Goal: Information Seeking & Learning: Learn about a topic

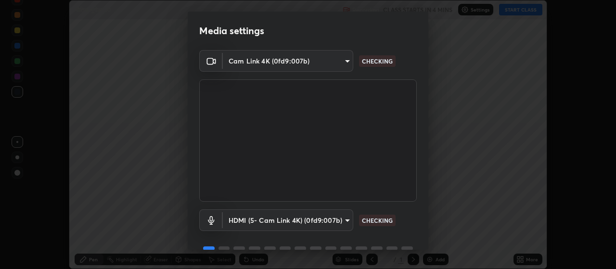
scroll to position [47, 0]
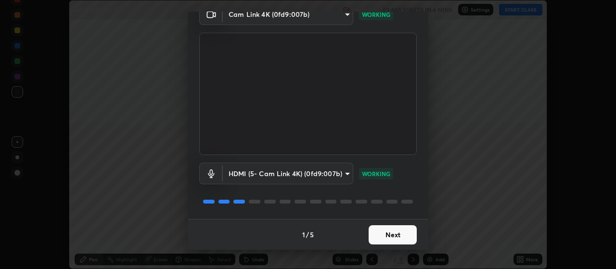
click at [399, 241] on button "Next" at bounding box center [392, 234] width 48 height 19
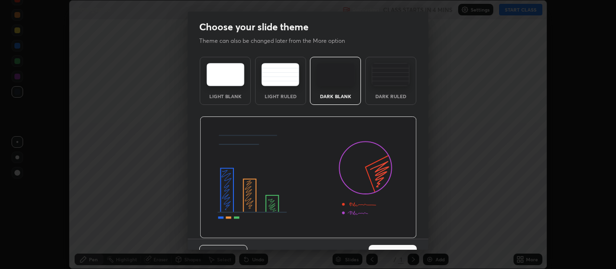
scroll to position [20, 0]
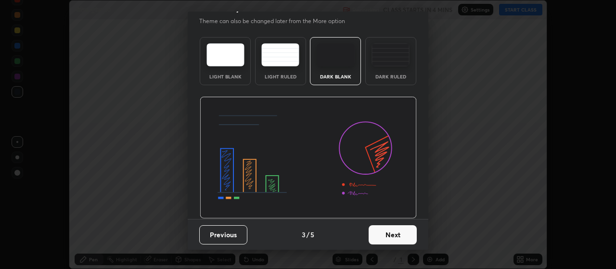
click at [403, 235] on button "Next" at bounding box center [392, 234] width 48 height 19
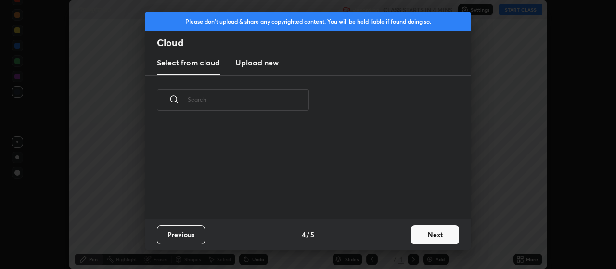
scroll to position [94, 309]
click at [430, 235] on button "Next" at bounding box center [435, 234] width 48 height 19
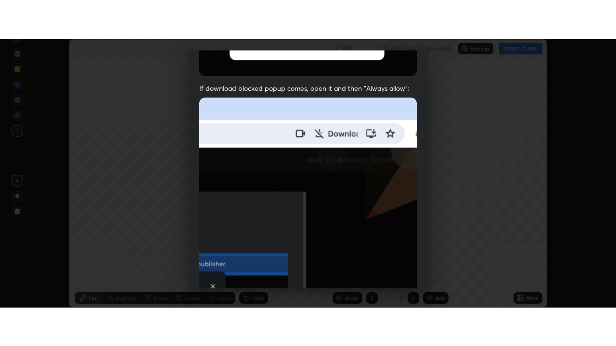
scroll to position [243, 0]
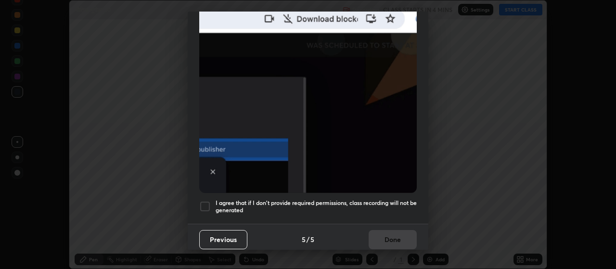
click at [209, 205] on div at bounding box center [205, 207] width 12 height 12
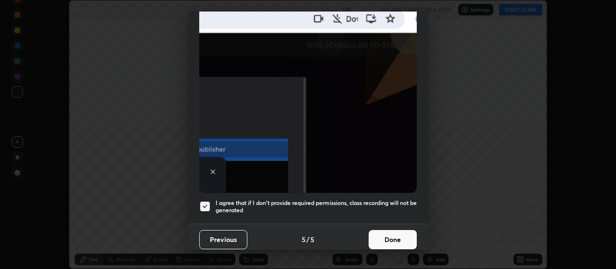
click at [397, 237] on button "Done" at bounding box center [392, 239] width 48 height 19
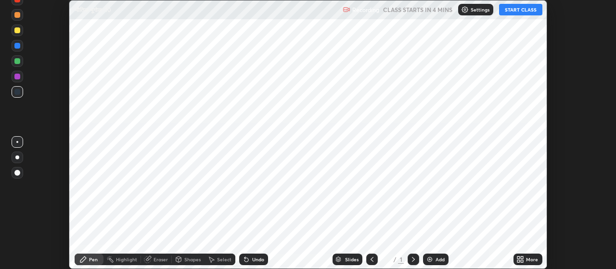
click at [431, 260] on img at bounding box center [430, 259] width 8 height 8
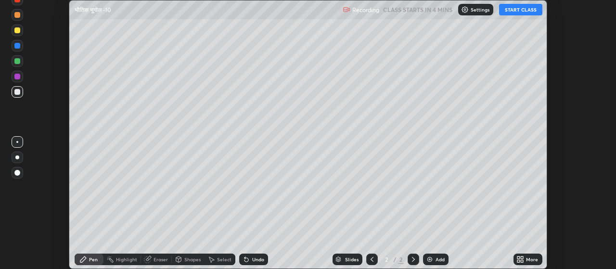
click at [522, 261] on icon at bounding box center [522, 261] width 2 height 2
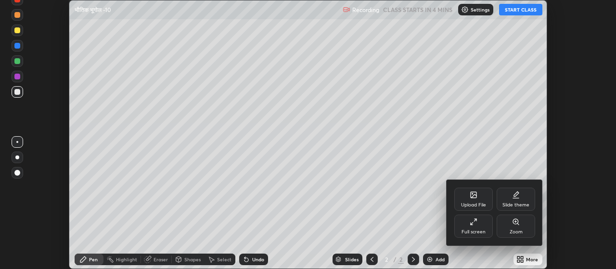
click at [469, 230] on div "Full screen" at bounding box center [473, 231] width 24 height 5
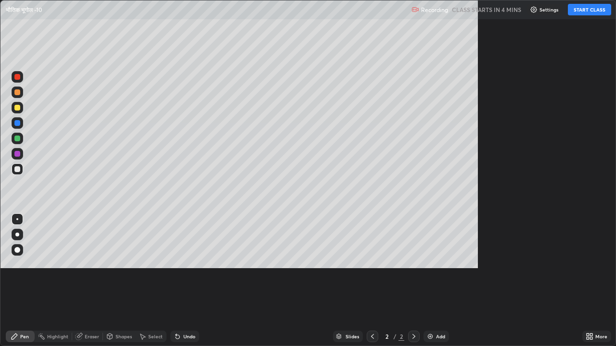
scroll to position [346, 616]
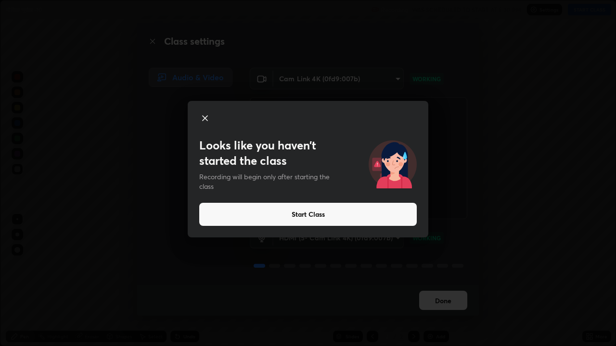
click at [285, 214] on button "Start Class" at bounding box center [307, 214] width 217 height 23
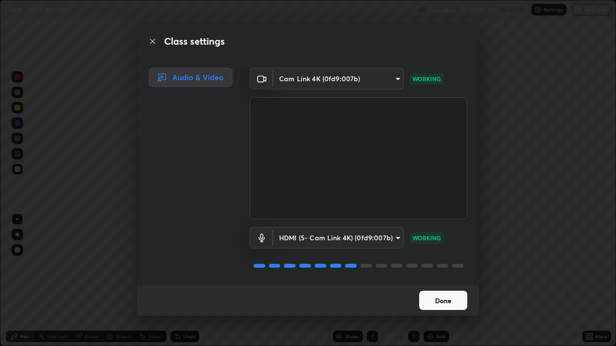
click at [446, 268] on button "Done" at bounding box center [443, 300] width 48 height 19
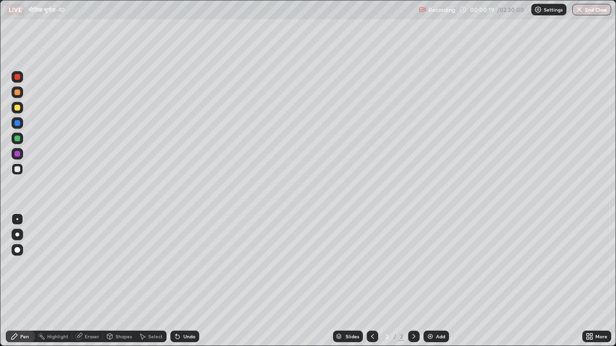
click at [183, 268] on div "Undo" at bounding box center [189, 336] width 12 height 5
click at [22, 234] on div at bounding box center [18, 235] width 12 height 12
click at [18, 137] on div at bounding box center [17, 139] width 6 height 6
click at [15, 109] on div at bounding box center [17, 108] width 6 height 6
click at [17, 141] on div at bounding box center [17, 139] width 6 height 6
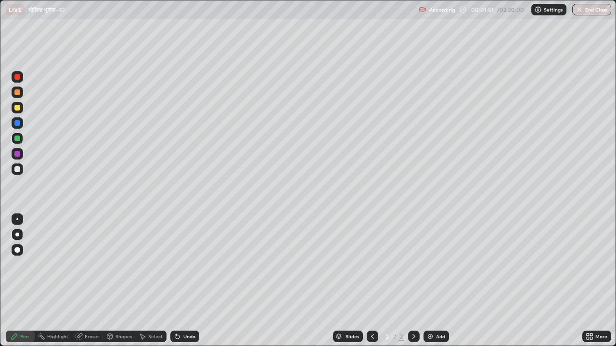
click at [19, 168] on div at bounding box center [17, 169] width 6 height 6
click at [18, 94] on div at bounding box center [17, 92] width 6 height 6
click at [17, 125] on div at bounding box center [17, 123] width 6 height 6
click at [18, 154] on div at bounding box center [17, 154] width 6 height 6
click at [18, 94] on div at bounding box center [17, 92] width 6 height 6
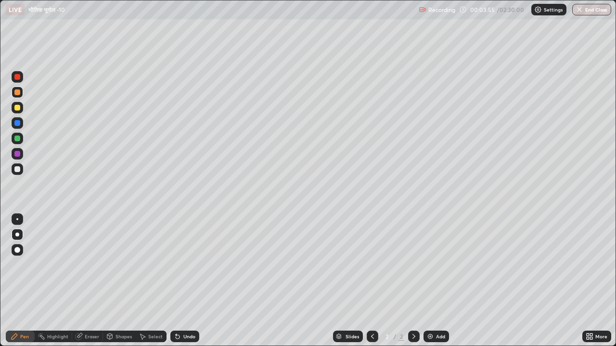
click at [15, 107] on div at bounding box center [17, 108] width 6 height 6
click at [19, 141] on div at bounding box center [17, 139] width 6 height 6
click at [18, 174] on div at bounding box center [18, 170] width 12 height 12
click at [184, 268] on div "Undo" at bounding box center [189, 336] width 12 height 5
click at [187, 268] on div "Undo" at bounding box center [182, 336] width 33 height 19
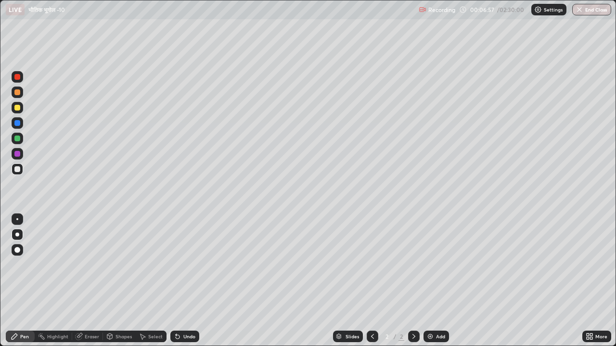
click at [187, 268] on div "Undo" at bounding box center [182, 336] width 33 height 19
click at [189, 268] on div "Undo" at bounding box center [184, 337] width 29 height 12
click at [16, 136] on div at bounding box center [17, 139] width 6 height 6
click at [17, 154] on div at bounding box center [17, 154] width 6 height 6
click at [17, 168] on div at bounding box center [17, 169] width 6 height 6
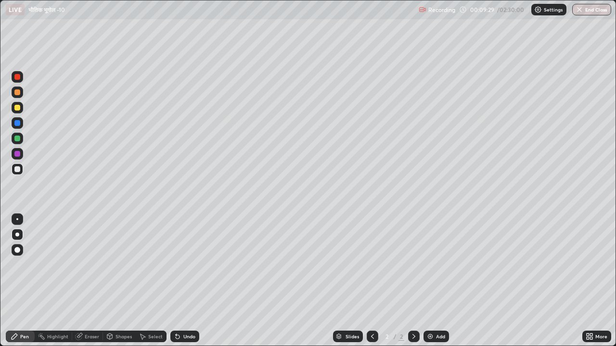
click at [174, 268] on icon at bounding box center [178, 337] width 8 height 8
click at [183, 268] on div "Undo" at bounding box center [189, 336] width 12 height 5
click at [17, 154] on div at bounding box center [17, 154] width 6 height 6
click at [431, 268] on img at bounding box center [430, 337] width 8 height 8
click at [15, 138] on div at bounding box center [17, 139] width 6 height 6
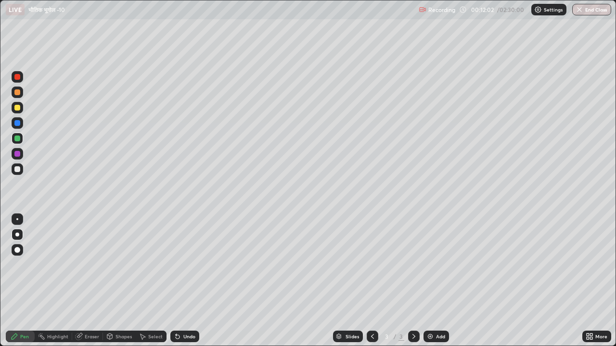
click at [16, 112] on div at bounding box center [18, 108] width 12 height 12
click at [16, 125] on div at bounding box center [17, 123] width 6 height 6
click at [16, 155] on div at bounding box center [17, 154] width 6 height 6
click at [21, 169] on div at bounding box center [18, 170] width 12 height 12
click at [17, 154] on div at bounding box center [17, 154] width 6 height 6
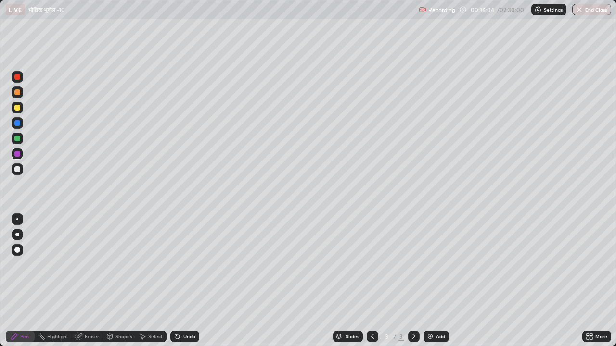
click at [17, 169] on div at bounding box center [17, 169] width 6 height 6
click at [16, 170] on div at bounding box center [17, 169] width 6 height 6
click at [17, 125] on div at bounding box center [17, 123] width 6 height 6
click at [16, 139] on div at bounding box center [17, 139] width 6 height 6
click at [17, 107] on div at bounding box center [17, 108] width 6 height 6
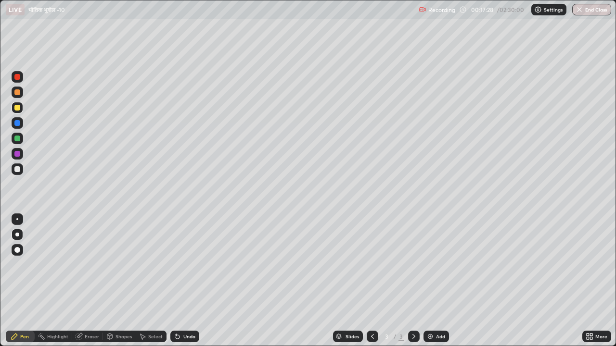
click at [17, 140] on div at bounding box center [17, 139] width 6 height 6
click at [17, 111] on div at bounding box center [18, 108] width 12 height 12
click at [19, 154] on div at bounding box center [17, 154] width 6 height 6
click at [427, 268] on img at bounding box center [430, 337] width 8 height 8
click at [17, 138] on div at bounding box center [17, 139] width 6 height 6
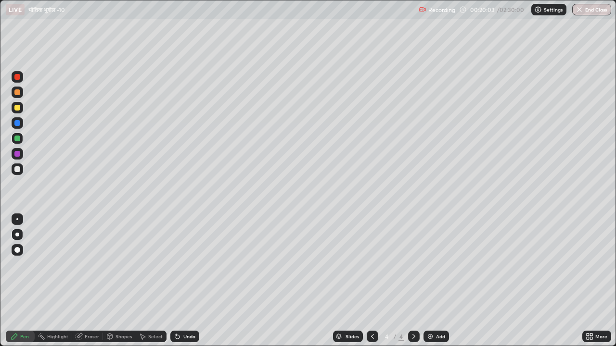
click at [18, 169] on div at bounding box center [17, 169] width 6 height 6
click at [17, 154] on div at bounding box center [17, 154] width 6 height 6
click at [17, 107] on div at bounding box center [17, 108] width 6 height 6
click at [16, 137] on div at bounding box center [17, 139] width 6 height 6
click at [17, 140] on div at bounding box center [17, 139] width 6 height 6
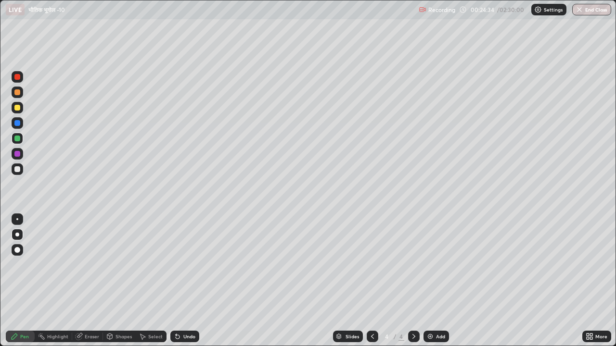
click at [17, 156] on div at bounding box center [17, 154] width 6 height 6
click at [16, 122] on div at bounding box center [17, 123] width 6 height 6
click at [18, 137] on div at bounding box center [17, 139] width 6 height 6
click at [17, 154] on div at bounding box center [17, 154] width 6 height 6
click at [372, 268] on icon at bounding box center [372, 337] width 8 height 8
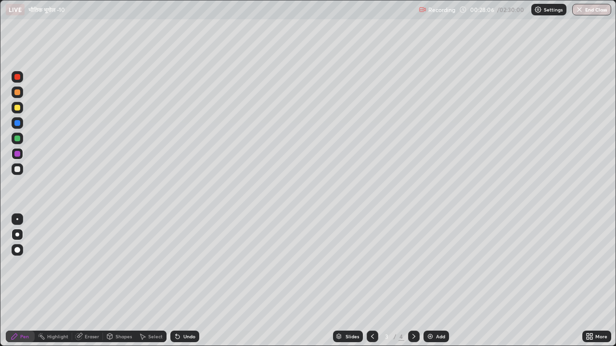
click at [371, 268] on icon at bounding box center [372, 337] width 8 height 8
click at [412, 268] on icon at bounding box center [414, 337] width 8 height 8
click at [428, 268] on img at bounding box center [430, 337] width 8 height 8
click at [16, 109] on div at bounding box center [17, 108] width 6 height 6
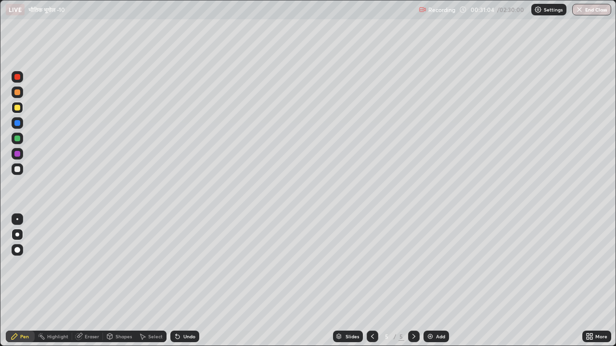
click at [17, 139] on div at bounding box center [17, 139] width 6 height 6
click at [15, 157] on div at bounding box center [18, 154] width 12 height 12
click at [16, 112] on div at bounding box center [18, 108] width 12 height 12
click at [15, 169] on div at bounding box center [17, 169] width 6 height 6
click at [19, 168] on div at bounding box center [17, 169] width 6 height 6
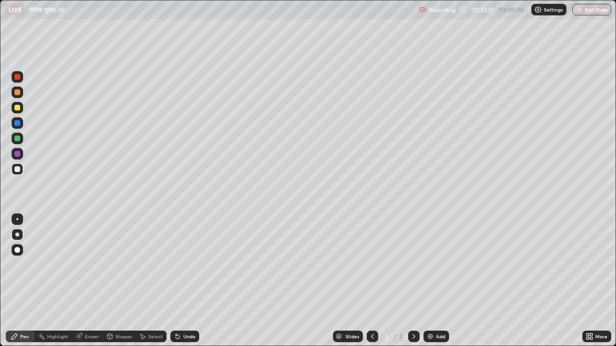
click at [17, 251] on div at bounding box center [17, 250] width 6 height 6
click at [18, 139] on div at bounding box center [17, 139] width 6 height 6
click at [20, 81] on div at bounding box center [18, 77] width 12 height 12
click at [190, 268] on div "Undo" at bounding box center [189, 336] width 12 height 5
click at [193, 268] on div "Undo" at bounding box center [189, 336] width 12 height 5
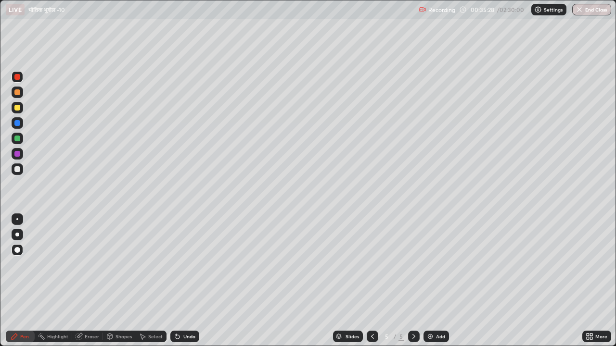
click at [17, 139] on div at bounding box center [17, 139] width 6 height 6
click at [19, 107] on div at bounding box center [17, 108] width 6 height 6
click at [426, 268] on img at bounding box center [430, 337] width 8 height 8
click at [17, 141] on div at bounding box center [17, 139] width 6 height 6
click at [17, 171] on div at bounding box center [17, 169] width 6 height 6
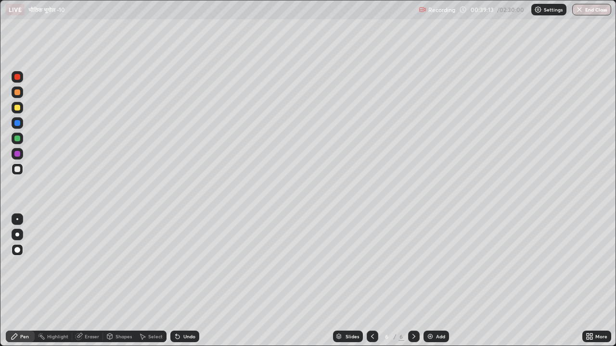
click at [17, 126] on div at bounding box center [18, 123] width 12 height 12
click at [19, 156] on div at bounding box center [17, 154] width 6 height 6
click at [19, 126] on div at bounding box center [18, 123] width 12 height 12
click at [429, 268] on img at bounding box center [430, 337] width 8 height 8
click at [18, 140] on div at bounding box center [17, 139] width 6 height 6
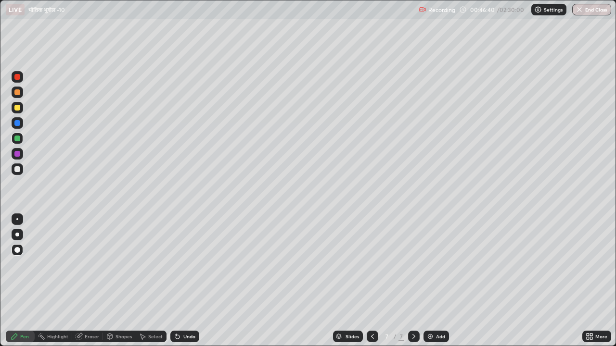
click at [55, 268] on div "Highlight" at bounding box center [54, 337] width 38 height 12
click at [16, 268] on icon at bounding box center [17, 304] width 8 height 8
click at [21, 268] on div "Pen" at bounding box center [24, 336] width 9 height 5
click at [62, 268] on div "Highlight" at bounding box center [57, 336] width 21 height 5
click at [16, 154] on div at bounding box center [17, 154] width 6 height 6
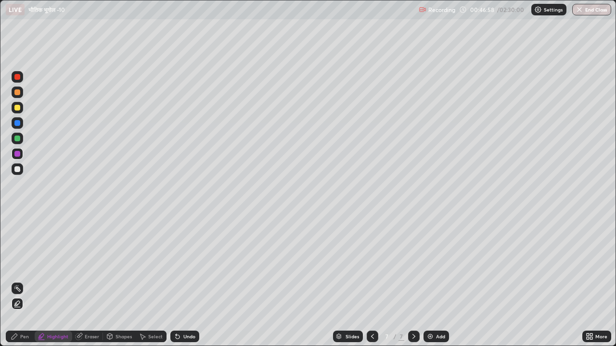
click at [16, 169] on div at bounding box center [17, 169] width 6 height 6
click at [22, 268] on div "Pen" at bounding box center [24, 336] width 9 height 5
click at [16, 140] on div at bounding box center [17, 139] width 6 height 6
click at [17, 155] on div at bounding box center [17, 154] width 6 height 6
click at [17, 109] on div at bounding box center [17, 108] width 6 height 6
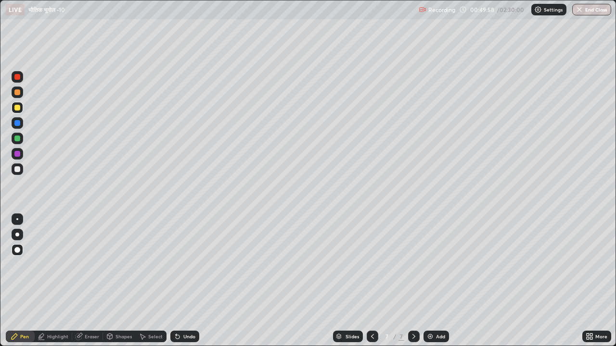
click at [428, 268] on img at bounding box center [430, 337] width 8 height 8
click at [48, 268] on div "Highlight" at bounding box center [57, 336] width 21 height 5
click at [15, 171] on div at bounding box center [17, 169] width 6 height 6
click at [16, 139] on div at bounding box center [17, 139] width 6 height 6
click at [17, 156] on div at bounding box center [17, 154] width 6 height 6
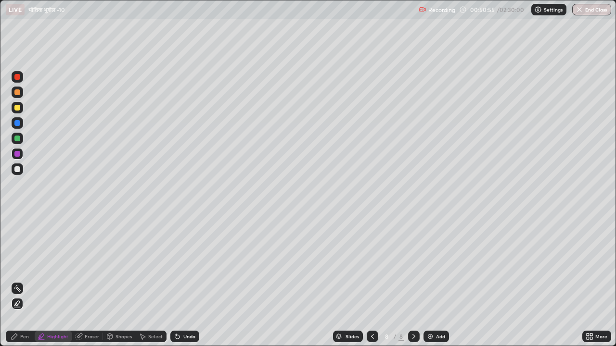
click at [26, 268] on div "Pen" at bounding box center [24, 336] width 9 height 5
click at [18, 111] on div at bounding box center [18, 108] width 12 height 12
click at [18, 96] on div at bounding box center [18, 93] width 12 height 12
click at [14, 125] on div at bounding box center [18, 123] width 12 height 12
click at [17, 169] on div at bounding box center [17, 169] width 6 height 6
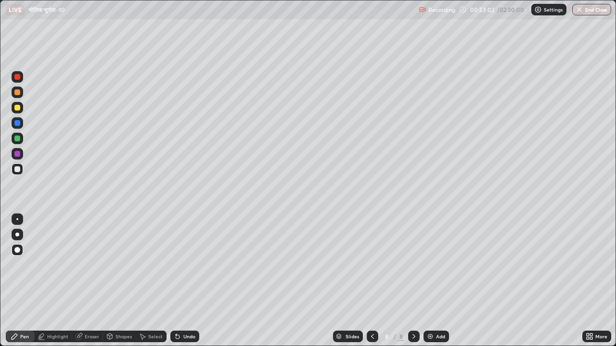
click at [16, 109] on div at bounding box center [17, 108] width 6 height 6
click at [17, 139] on div at bounding box center [17, 139] width 6 height 6
click at [19, 110] on div at bounding box center [18, 108] width 12 height 12
click at [430, 268] on img at bounding box center [430, 337] width 8 height 8
click at [59, 268] on div "Highlight" at bounding box center [54, 337] width 38 height 12
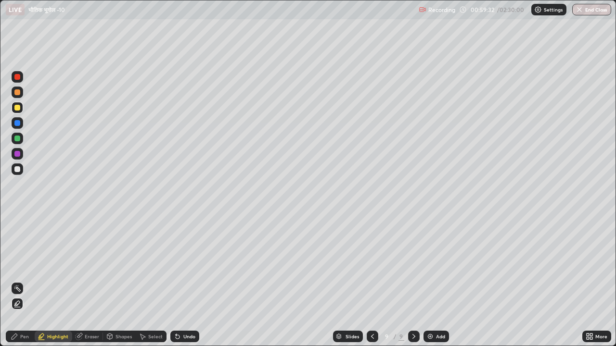
click at [16, 111] on div at bounding box center [18, 108] width 12 height 12
click at [22, 268] on div "Pen" at bounding box center [24, 336] width 9 height 5
click at [14, 138] on div at bounding box center [17, 139] width 6 height 6
click at [19, 155] on div at bounding box center [17, 154] width 6 height 6
click at [19, 139] on div at bounding box center [17, 139] width 6 height 6
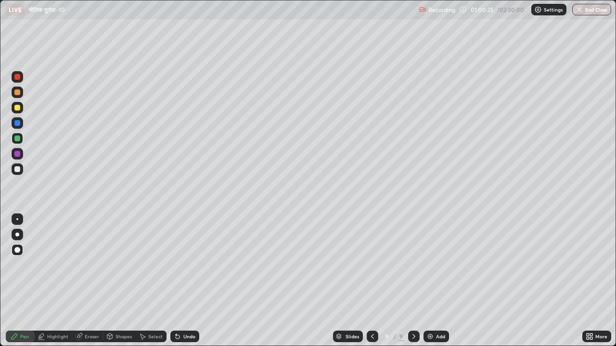
click at [23, 81] on div at bounding box center [17, 76] width 15 height 15
click at [19, 138] on div at bounding box center [17, 139] width 6 height 6
click at [367, 268] on div at bounding box center [373, 337] width 12 height 12
click at [413, 268] on icon at bounding box center [414, 337] width 8 height 8
click at [371, 268] on icon at bounding box center [372, 337] width 8 height 8
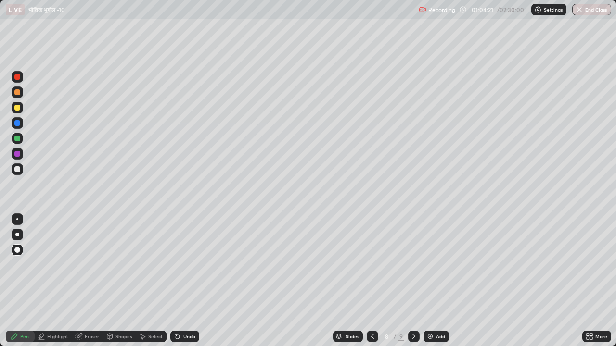
click at [413, 268] on icon at bounding box center [414, 337] width 8 height 8
click at [431, 268] on img at bounding box center [430, 337] width 8 height 8
click at [53, 268] on div "Highlight" at bounding box center [54, 337] width 38 height 12
click at [17, 154] on div at bounding box center [17, 154] width 6 height 6
click at [17, 170] on div at bounding box center [17, 169] width 6 height 6
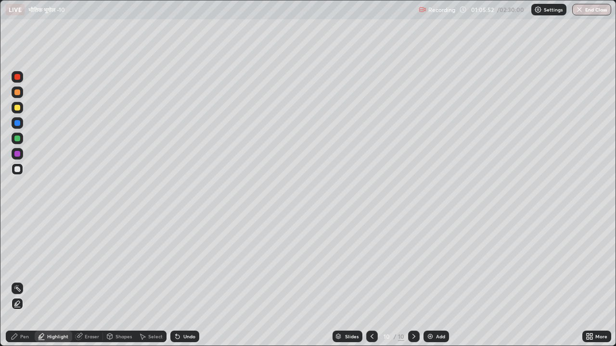
click at [22, 110] on div at bounding box center [18, 108] width 12 height 12
click at [20, 81] on div at bounding box center [18, 77] width 12 height 12
click at [23, 268] on div "Pen" at bounding box center [20, 337] width 29 height 12
click at [21, 138] on div at bounding box center [18, 139] width 12 height 12
click at [17, 170] on div at bounding box center [17, 169] width 6 height 6
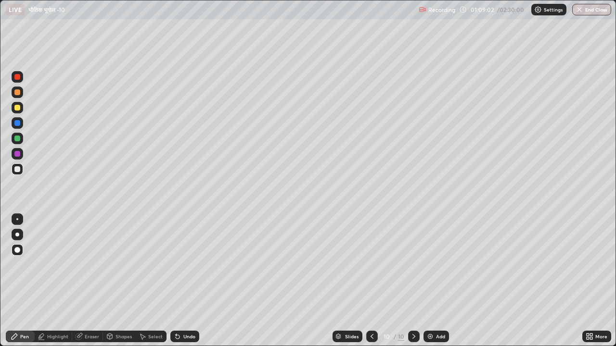
click at [425, 268] on div "Add" at bounding box center [435, 337] width 25 height 12
click at [185, 268] on div "Undo" at bounding box center [189, 336] width 12 height 5
click at [16, 139] on div at bounding box center [17, 139] width 6 height 6
click at [182, 268] on div "Undo" at bounding box center [184, 337] width 29 height 12
click at [18, 156] on div at bounding box center [17, 154] width 6 height 6
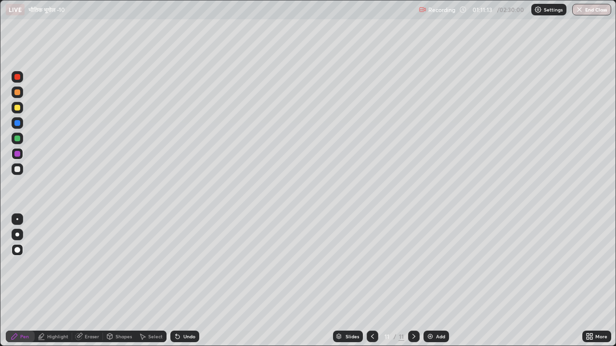
click at [16, 110] on div at bounding box center [17, 108] width 6 height 6
click at [15, 155] on div at bounding box center [17, 154] width 6 height 6
click at [16, 108] on div at bounding box center [17, 108] width 6 height 6
click at [53, 268] on div "Highlight" at bounding box center [57, 336] width 21 height 5
click at [22, 268] on div "Pen" at bounding box center [24, 336] width 9 height 5
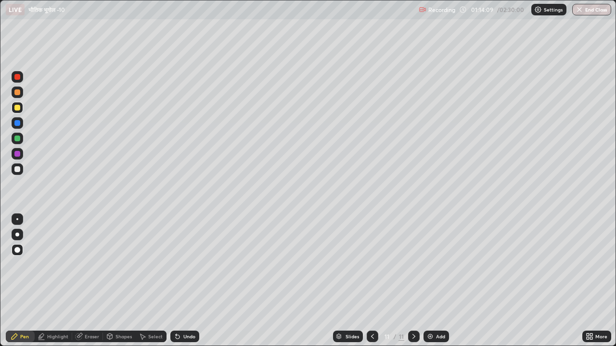
click at [19, 140] on div at bounding box center [17, 139] width 6 height 6
click at [17, 108] on div at bounding box center [17, 108] width 6 height 6
click at [18, 172] on div at bounding box center [18, 170] width 12 height 12
click at [17, 98] on div at bounding box center [18, 92] width 12 height 15
click at [17, 123] on div at bounding box center [17, 123] width 6 height 6
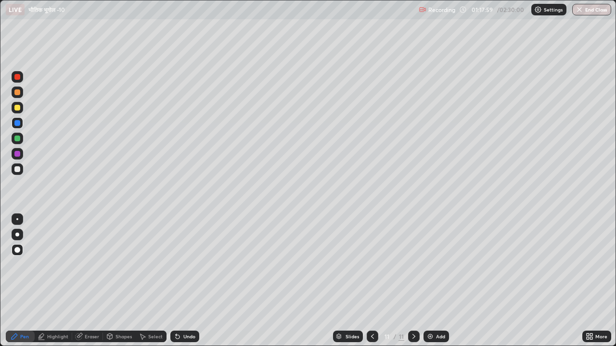
click at [429, 268] on img at bounding box center [430, 337] width 8 height 8
click at [54, 268] on div "Highlight" at bounding box center [57, 336] width 21 height 5
click at [16, 168] on div at bounding box center [17, 169] width 6 height 6
click at [15, 157] on div at bounding box center [18, 154] width 12 height 12
click at [19, 94] on div at bounding box center [17, 92] width 6 height 6
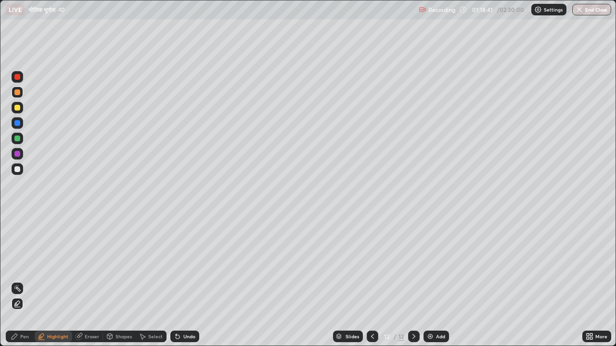
click at [177, 268] on icon at bounding box center [178, 337] width 8 height 8
click at [18, 268] on icon at bounding box center [15, 337] width 8 height 8
click at [17, 141] on div at bounding box center [18, 139] width 12 height 12
click at [16, 112] on div at bounding box center [18, 108] width 12 height 12
click at [18, 171] on div at bounding box center [17, 169] width 6 height 6
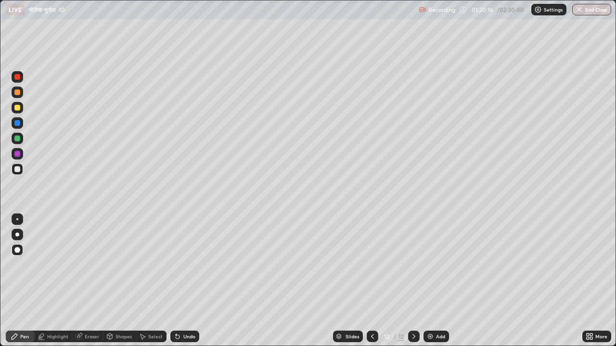
click at [17, 109] on div at bounding box center [17, 108] width 6 height 6
click at [17, 139] on div at bounding box center [17, 139] width 6 height 6
click at [16, 91] on div at bounding box center [17, 92] width 6 height 6
click at [18, 171] on div at bounding box center [17, 169] width 6 height 6
click at [59, 268] on div "Highlight" at bounding box center [57, 336] width 21 height 5
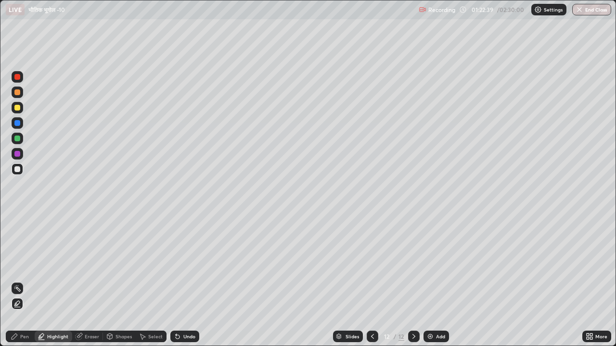
click at [17, 169] on div at bounding box center [17, 169] width 6 height 6
click at [21, 268] on div "Pen" at bounding box center [24, 336] width 9 height 5
click at [17, 79] on div at bounding box center [17, 77] width 6 height 6
click at [176, 268] on icon at bounding box center [178, 337] width 4 height 4
click at [176, 268] on icon at bounding box center [176, 334] width 1 height 1
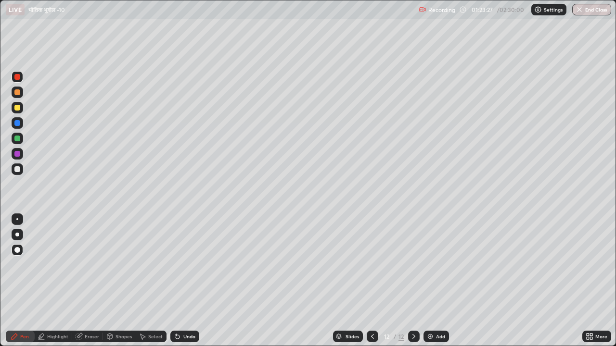
click at [176, 268] on icon at bounding box center [178, 337] width 4 height 4
click at [176, 268] on icon at bounding box center [176, 334] width 1 height 1
click at [176, 268] on icon at bounding box center [178, 337] width 4 height 4
click at [177, 268] on icon at bounding box center [178, 337] width 8 height 8
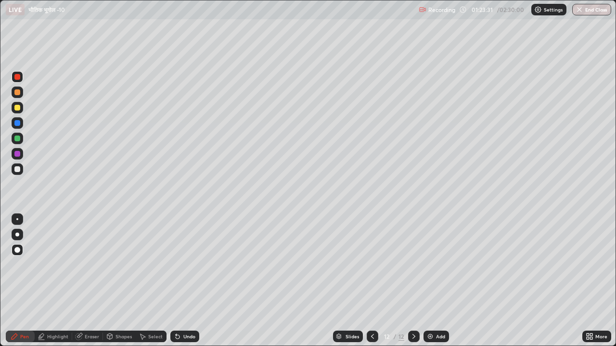
click at [177, 268] on icon at bounding box center [178, 337] width 8 height 8
click at [178, 268] on icon at bounding box center [178, 337] width 8 height 8
click at [178, 268] on div "Undo" at bounding box center [184, 337] width 29 height 12
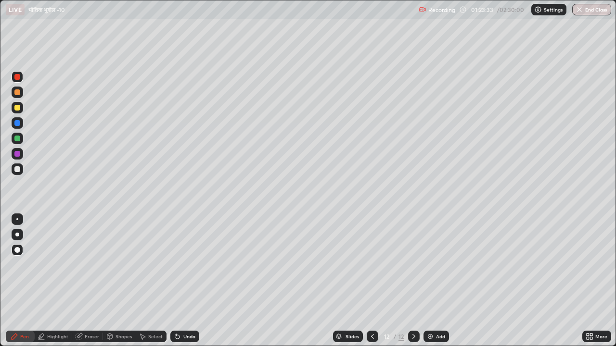
click at [179, 268] on div "Undo" at bounding box center [184, 337] width 29 height 12
click at [181, 268] on div "Undo" at bounding box center [184, 337] width 29 height 12
click at [182, 268] on div "Undo" at bounding box center [184, 337] width 29 height 12
click at [180, 268] on div "Undo" at bounding box center [184, 337] width 29 height 12
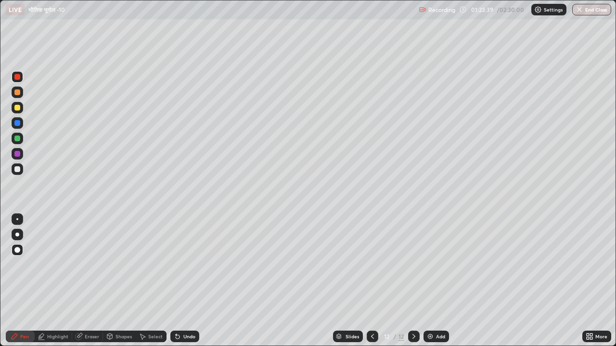
click at [19, 127] on div at bounding box center [18, 123] width 12 height 12
click at [49, 268] on div "Highlight" at bounding box center [57, 336] width 21 height 5
click at [18, 169] on div at bounding box center [17, 169] width 6 height 6
click at [16, 125] on div at bounding box center [17, 123] width 6 height 6
click at [374, 268] on icon at bounding box center [372, 337] width 8 height 8
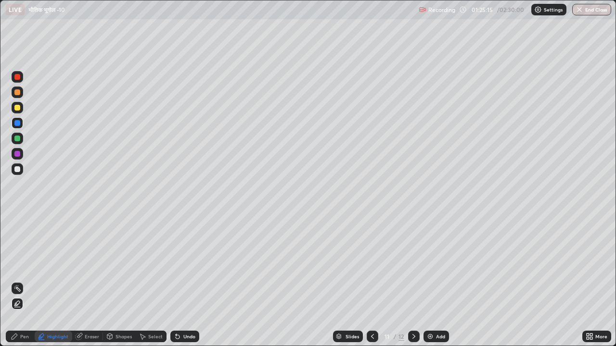
click at [368, 268] on icon at bounding box center [372, 337] width 8 height 8
click at [410, 268] on icon at bounding box center [414, 337] width 8 height 8
click at [406, 268] on div "11 / 12" at bounding box center [393, 336] width 53 height 19
click at [414, 268] on icon at bounding box center [414, 337] width 8 height 8
click at [12, 168] on div at bounding box center [18, 170] width 12 height 12
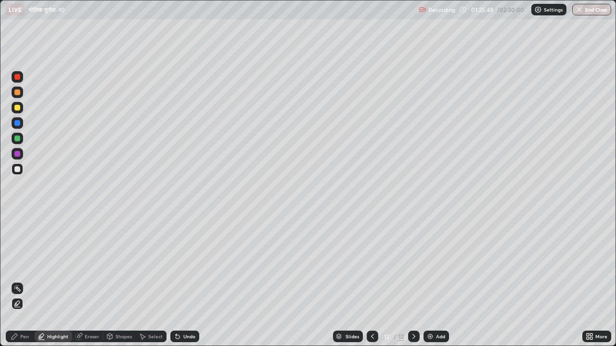
click at [187, 268] on div "Undo" at bounding box center [189, 336] width 12 height 5
click at [23, 268] on div "Pen" at bounding box center [24, 336] width 9 height 5
click at [18, 139] on div at bounding box center [17, 139] width 6 height 6
click at [430, 268] on img at bounding box center [430, 337] width 8 height 8
click at [18, 109] on div at bounding box center [17, 108] width 6 height 6
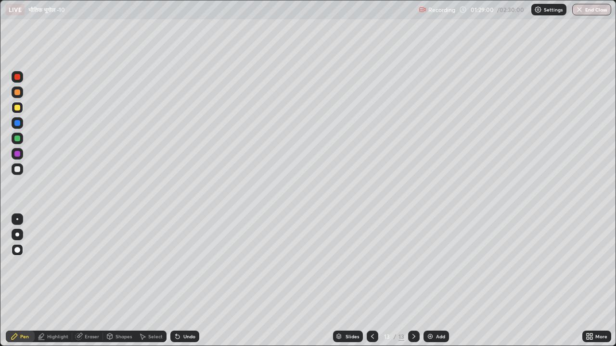
click at [15, 137] on div at bounding box center [17, 139] width 6 height 6
click at [17, 109] on div at bounding box center [17, 108] width 6 height 6
click at [55, 268] on div "Highlight" at bounding box center [57, 336] width 21 height 5
click at [368, 268] on div at bounding box center [373, 337] width 12 height 12
click at [408, 268] on div at bounding box center [414, 336] width 12 height 19
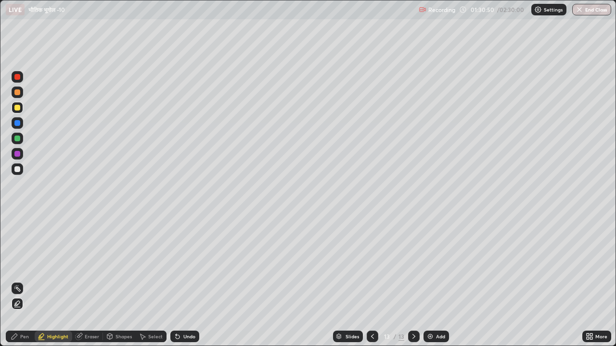
click at [27, 268] on div "Pen" at bounding box center [24, 336] width 9 height 5
click at [17, 139] on div at bounding box center [17, 139] width 6 height 6
click at [54, 268] on div "Highlight" at bounding box center [54, 337] width 38 height 12
click at [20, 114] on div at bounding box center [18, 107] width 12 height 15
click at [19, 268] on div "Pen" at bounding box center [20, 337] width 29 height 12
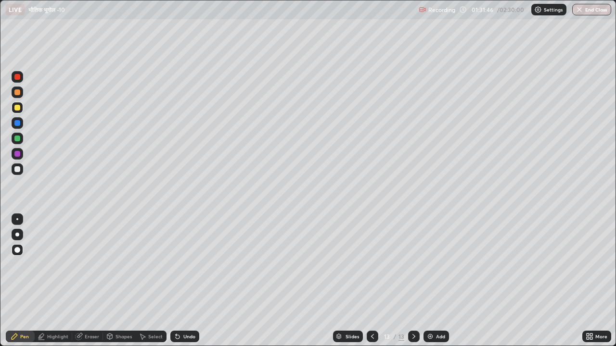
click at [18, 138] on div at bounding box center [17, 139] width 6 height 6
click at [17, 109] on div at bounding box center [17, 108] width 6 height 6
click at [19, 78] on div at bounding box center [17, 77] width 6 height 6
click at [66, 268] on div "Highlight" at bounding box center [54, 337] width 38 height 12
click at [26, 268] on div "Pen" at bounding box center [24, 336] width 9 height 5
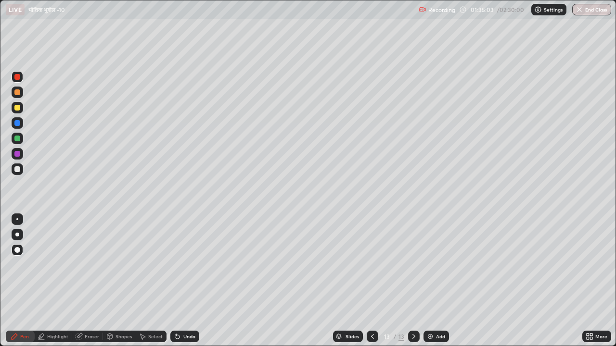
click at [55, 268] on div "Highlight" at bounding box center [54, 337] width 38 height 12
click at [274, 268] on div "Slides 13 / 13 Add" at bounding box center [390, 336] width 383 height 19
click at [26, 268] on div "Pen" at bounding box center [24, 336] width 9 height 5
click at [16, 139] on div at bounding box center [17, 139] width 6 height 6
click at [18, 124] on div at bounding box center [17, 123] width 6 height 6
